Goal: Navigation & Orientation: Find specific page/section

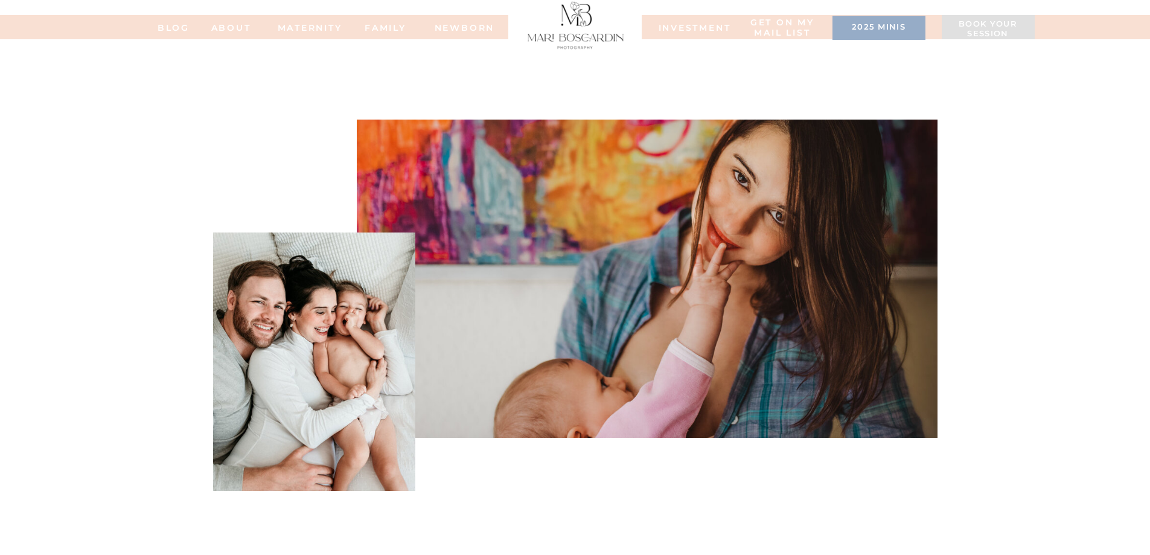
click at [877, 36] on div at bounding box center [878, 28] width 93 height 24
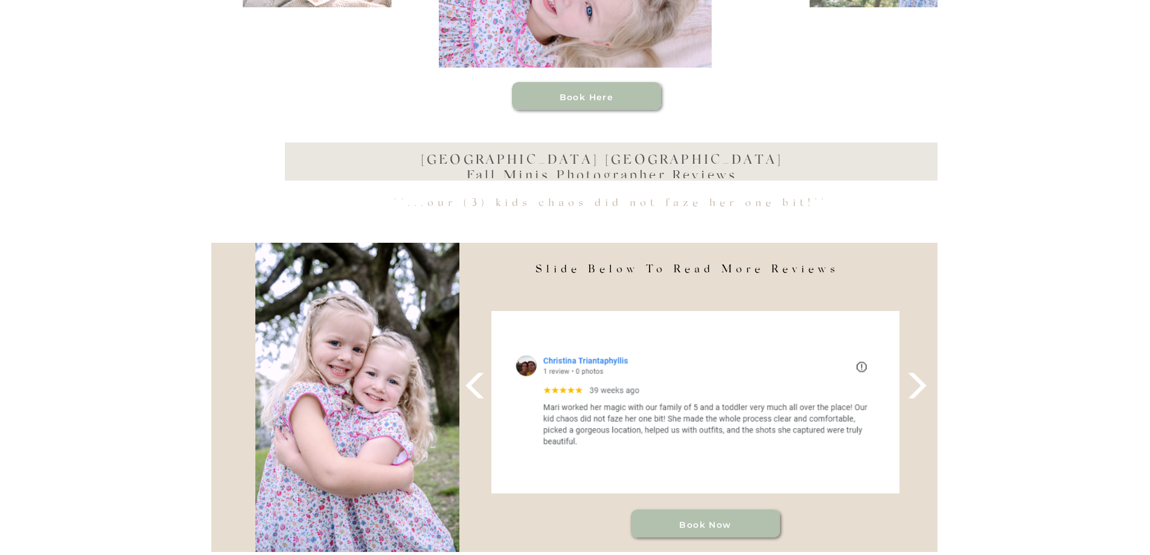
scroll to position [966, 0]
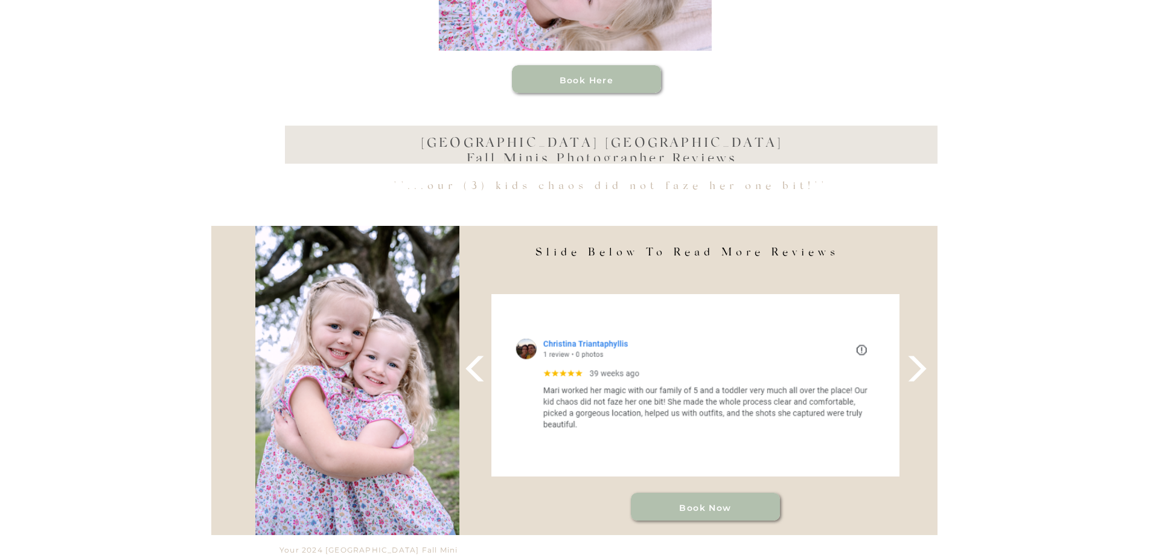
click at [923, 368] on polygon at bounding box center [917, 368] width 18 height 25
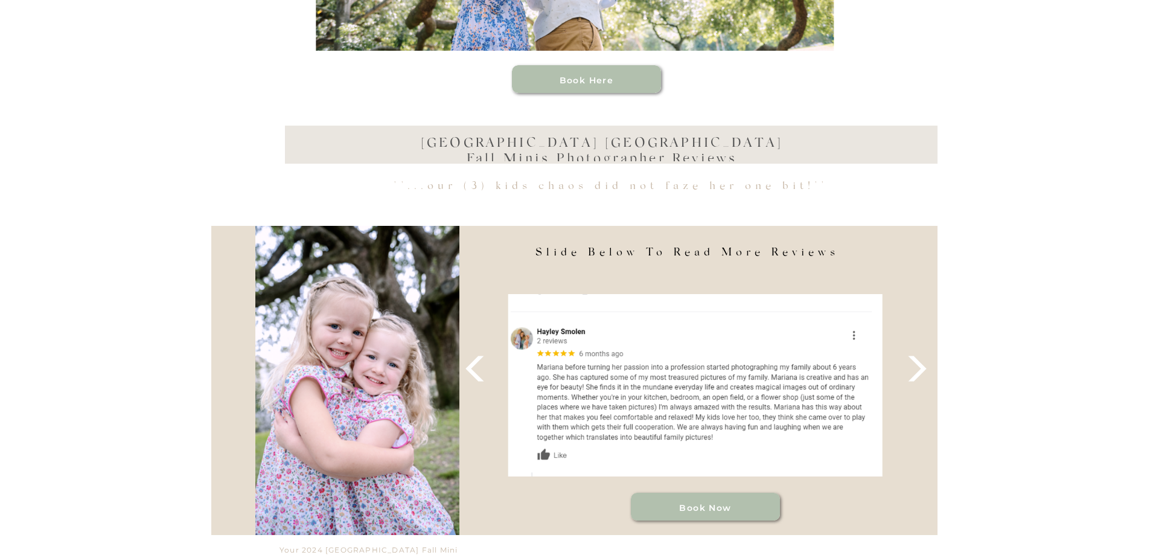
drag, startPoint x: 922, startPoint y: 368, endPoint x: 1053, endPoint y: 408, distance: 137.7
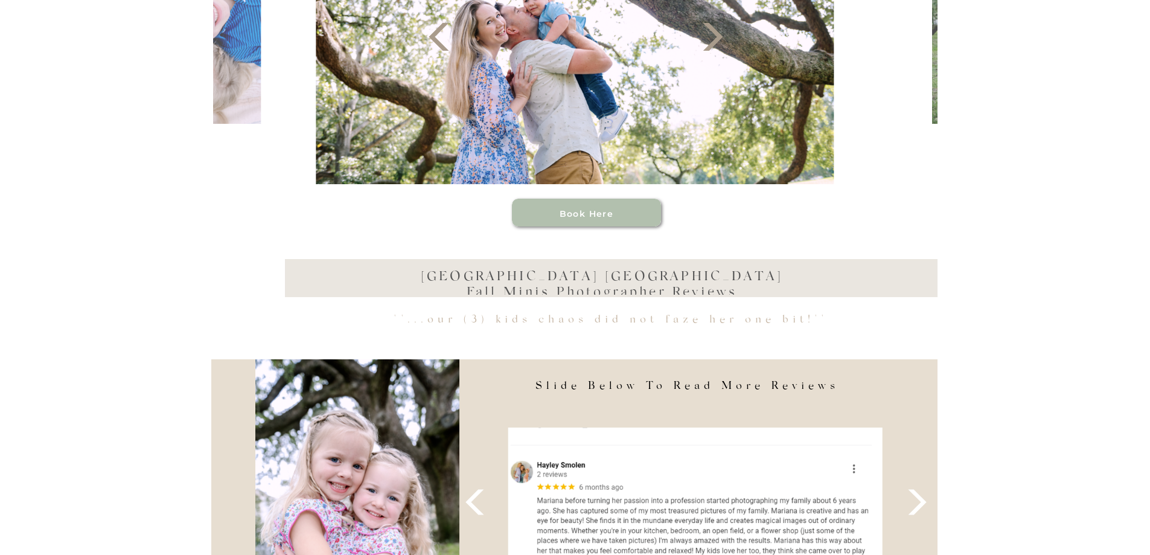
scroll to position [905, 0]
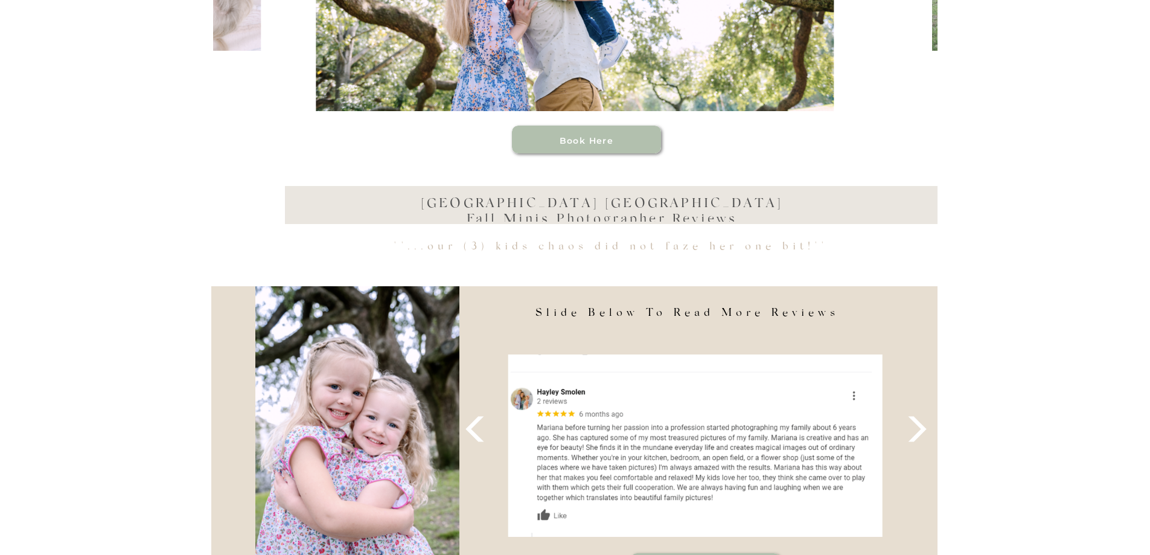
click at [907, 435] on icon at bounding box center [917, 428] width 33 height 33
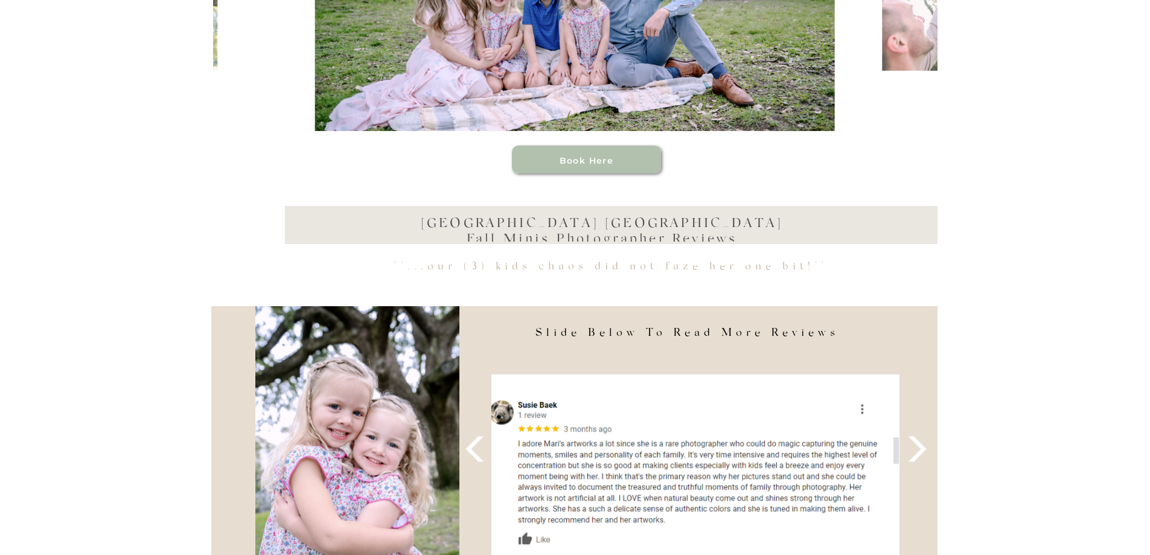
scroll to position [966, 0]
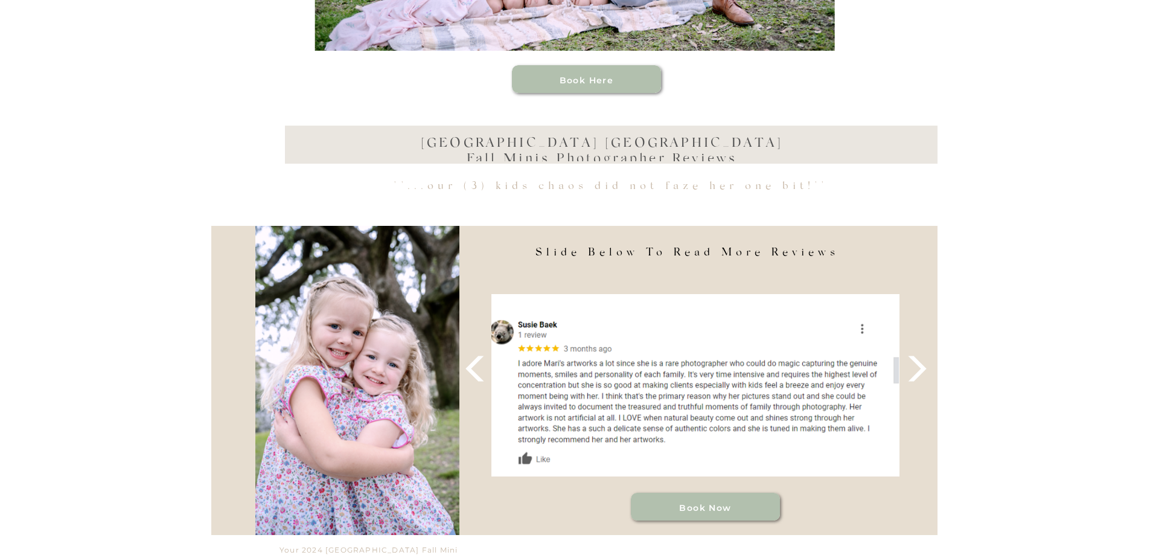
click at [925, 375] on icon at bounding box center [917, 368] width 33 height 33
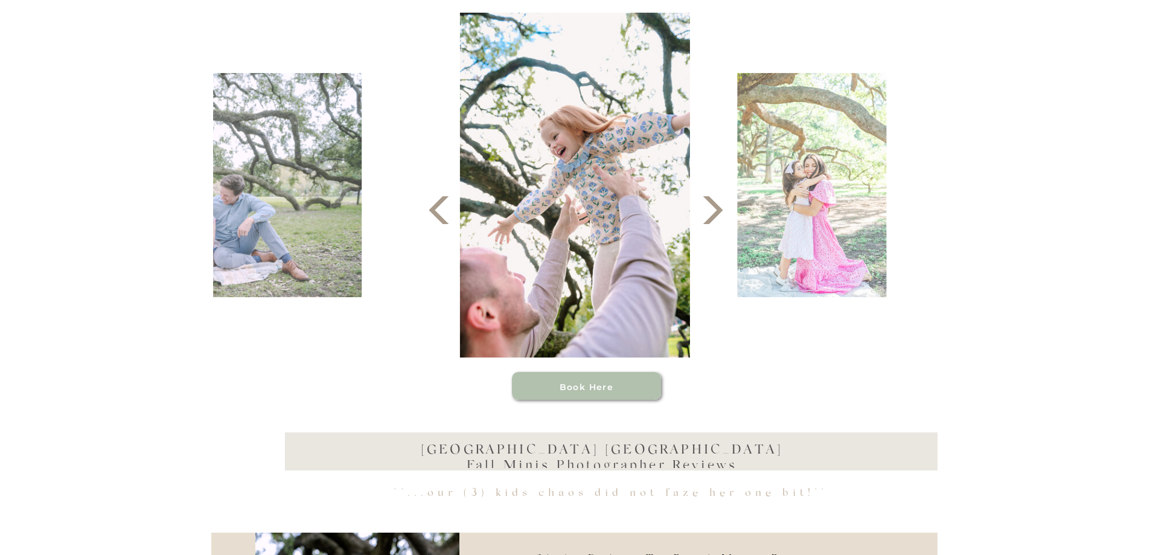
scroll to position [1026, 0]
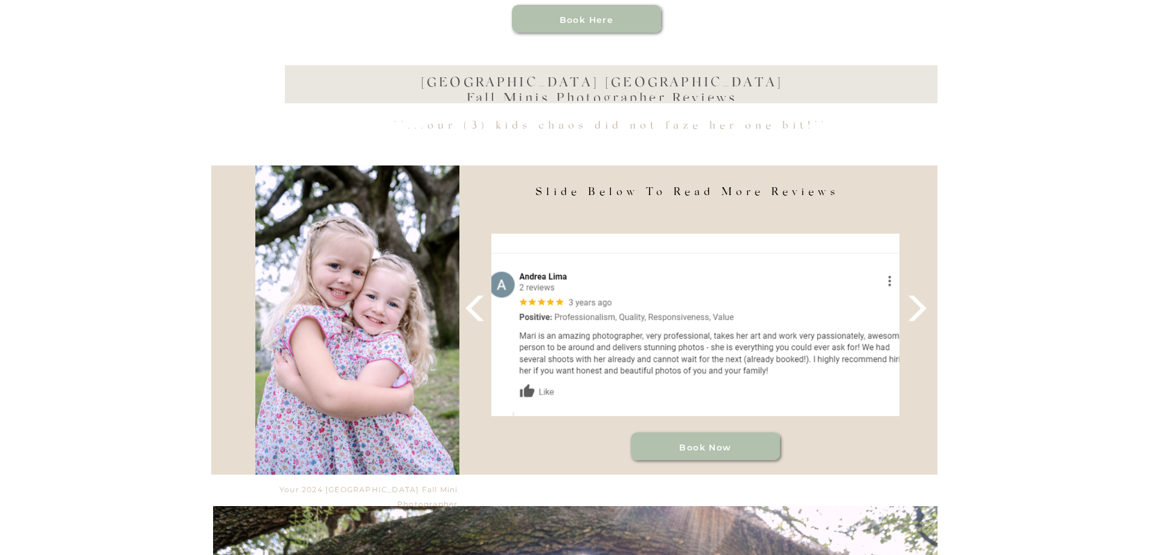
click at [918, 315] on polygon at bounding box center [917, 307] width 18 height 25
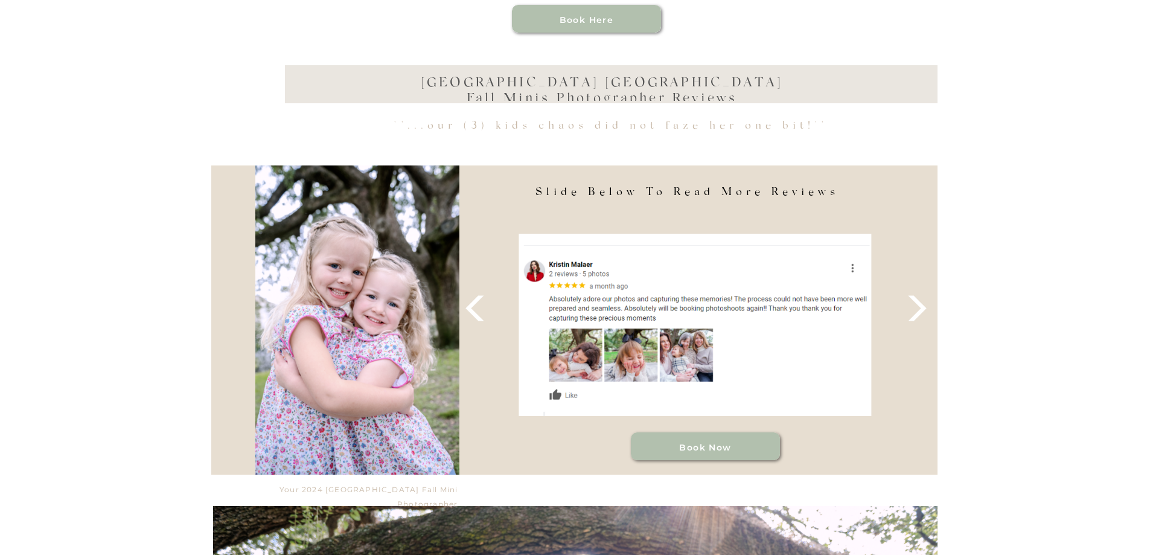
click at [909, 308] on icon at bounding box center [917, 308] width 33 height 33
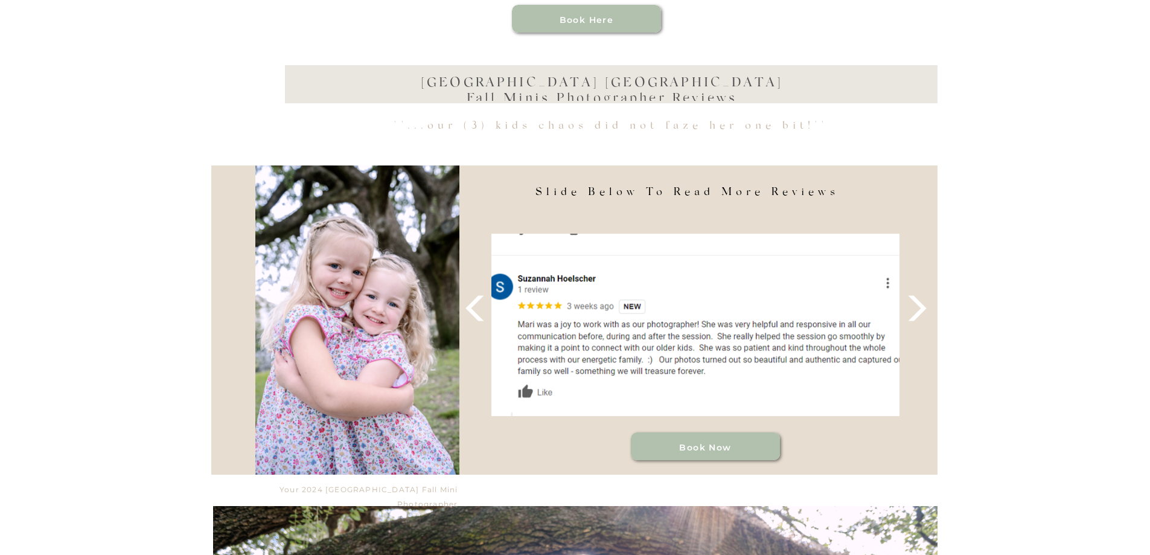
click at [918, 314] on polygon at bounding box center [917, 307] width 18 height 25
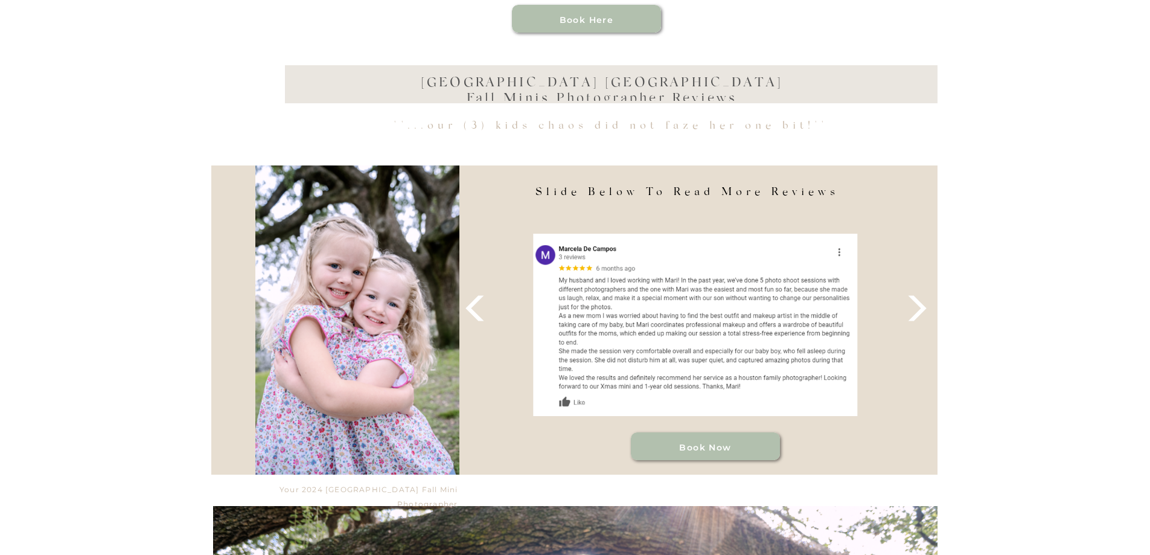
click at [910, 311] on icon at bounding box center [917, 308] width 33 height 33
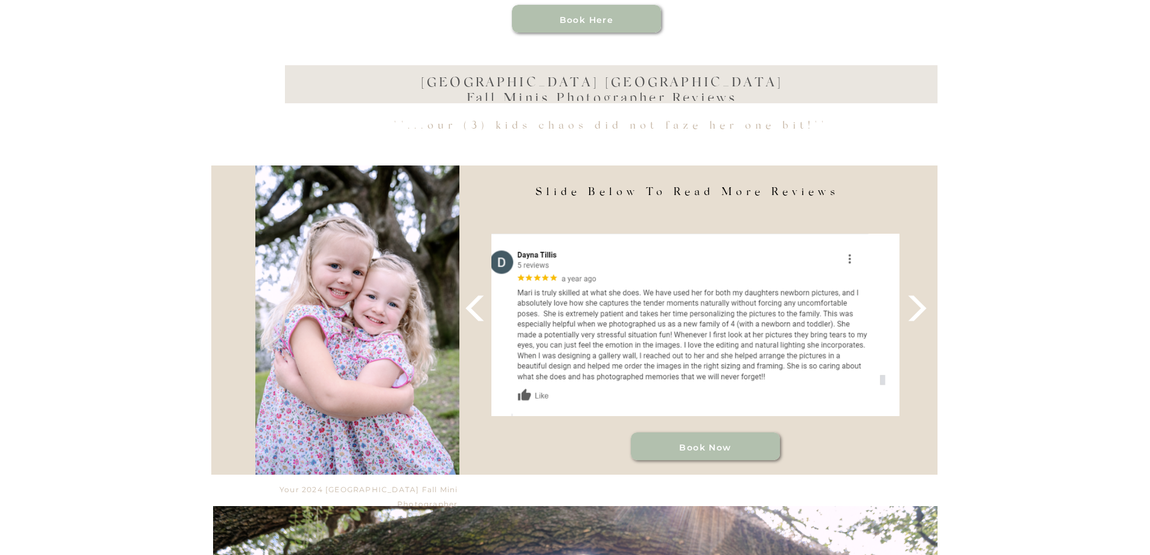
click at [910, 311] on icon at bounding box center [917, 308] width 33 height 33
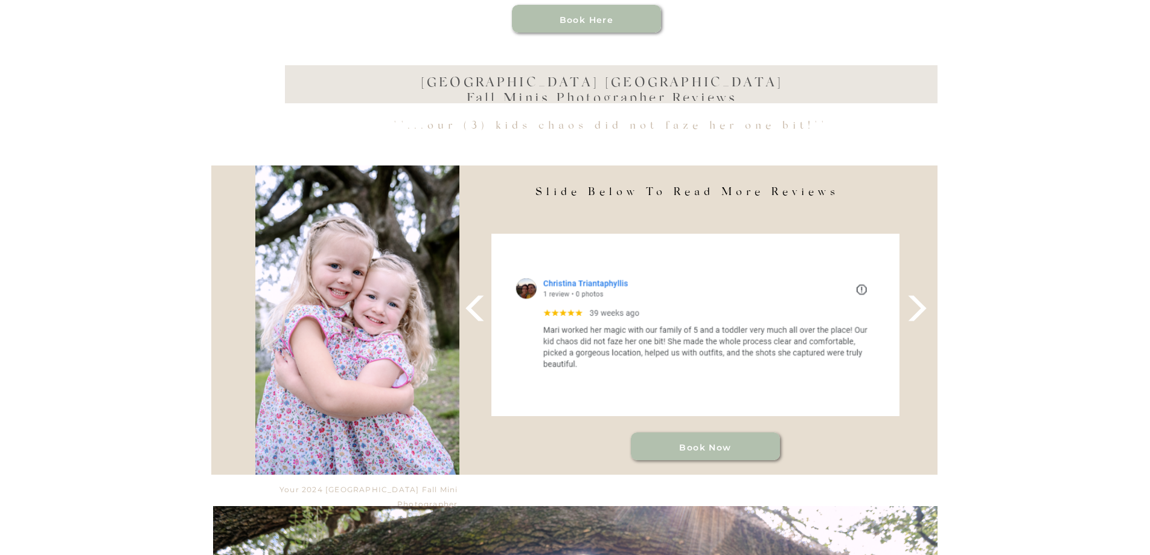
click at [911, 319] on polygon at bounding box center [917, 307] width 18 height 25
